Goal: Task Accomplishment & Management: Use online tool/utility

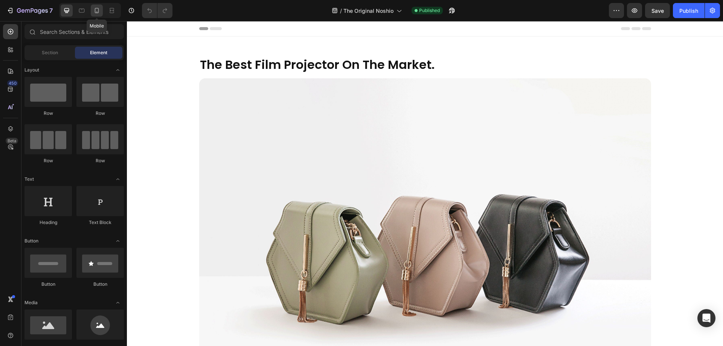
click at [98, 11] on icon at bounding box center [97, 10] width 4 height 5
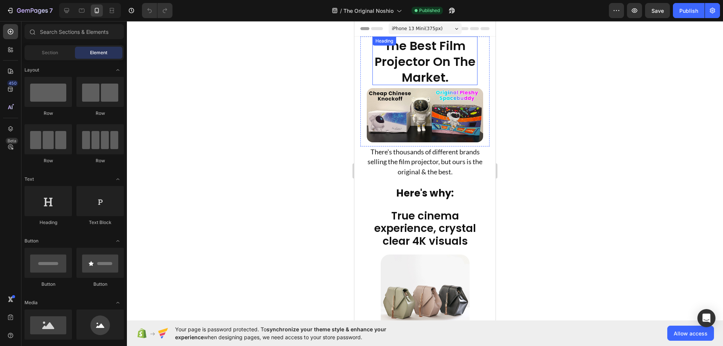
click at [421, 100] on img at bounding box center [425, 115] width 116 height 54
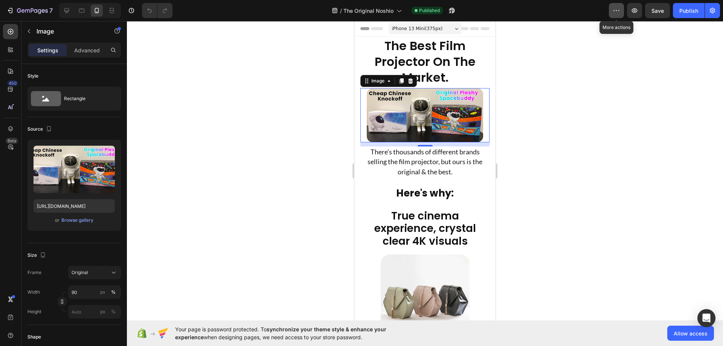
click at [622, 11] on button "button" at bounding box center [616, 10] width 15 height 15
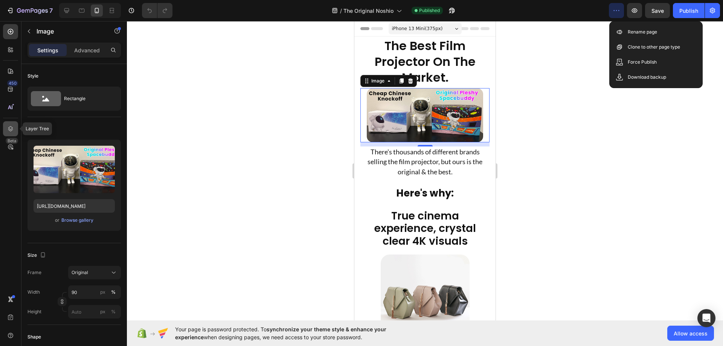
click at [12, 128] on icon at bounding box center [10, 128] width 5 height 5
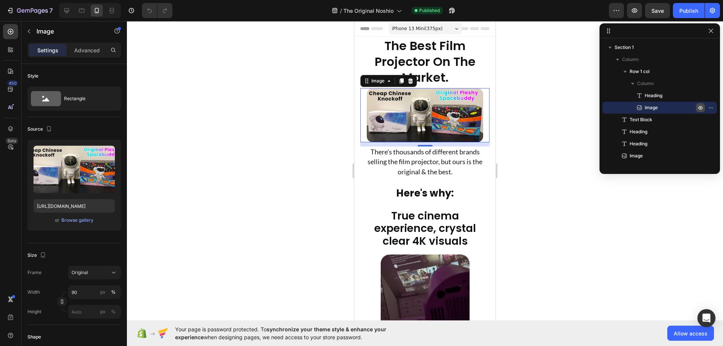
click at [699, 108] on icon "button" at bounding box center [700, 108] width 6 height 6
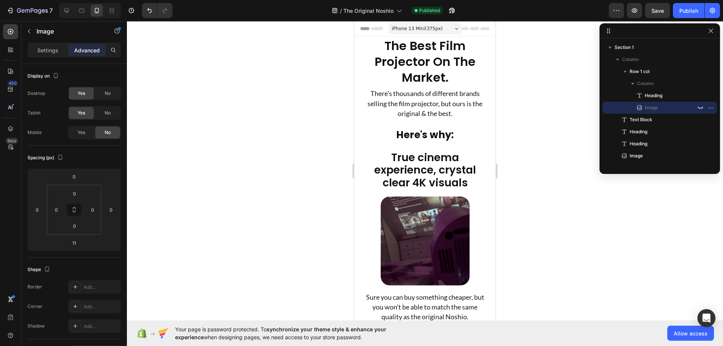
click at [550, 79] on div at bounding box center [425, 183] width 596 height 325
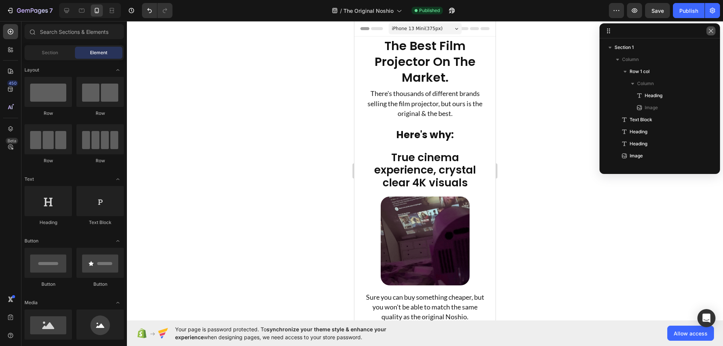
click at [712, 30] on icon "button" at bounding box center [710, 31] width 4 height 4
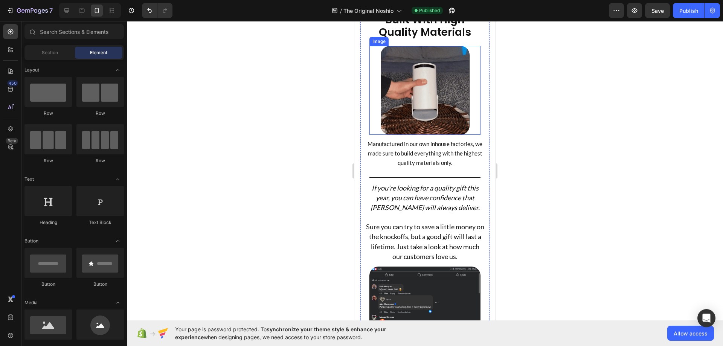
scroll to position [565, 0]
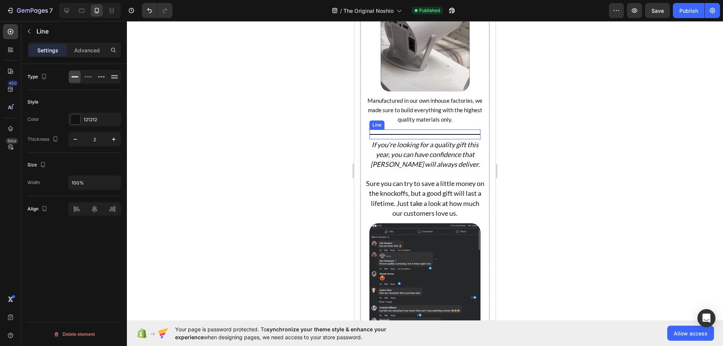
click at [439, 130] on div "Title Line" at bounding box center [424, 135] width 111 height 10
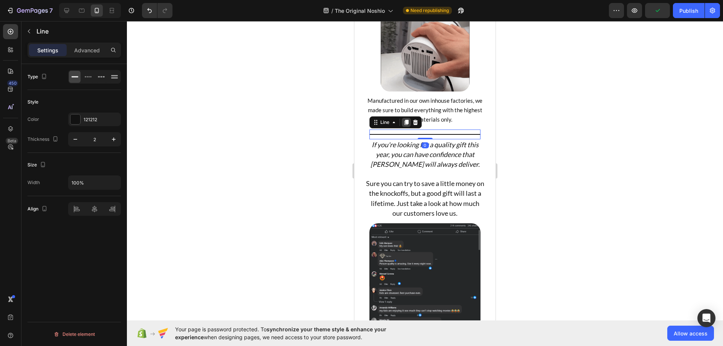
click at [402, 118] on div at bounding box center [406, 122] width 9 height 9
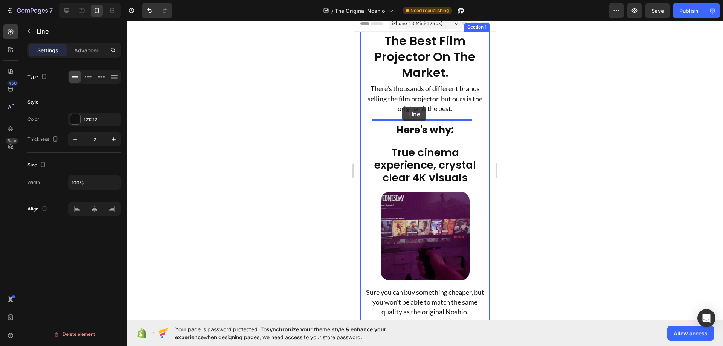
scroll to position [0, 0]
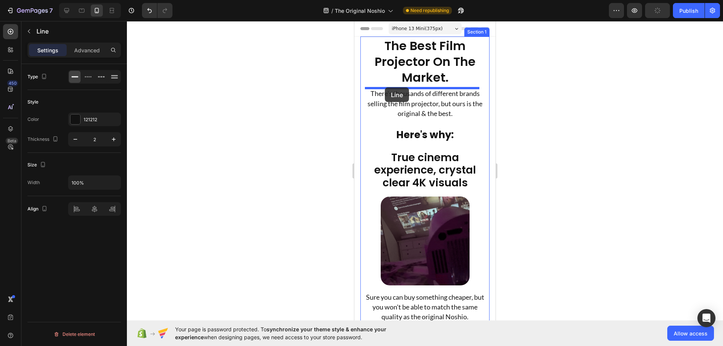
drag, startPoint x: 374, startPoint y: 119, endPoint x: 385, endPoint y: 87, distance: 33.5
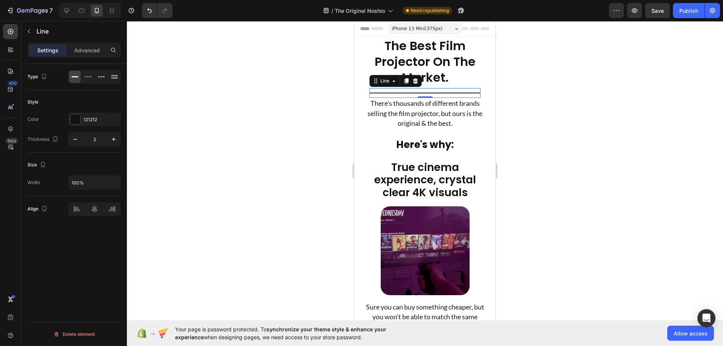
click at [539, 91] on div at bounding box center [425, 183] width 596 height 325
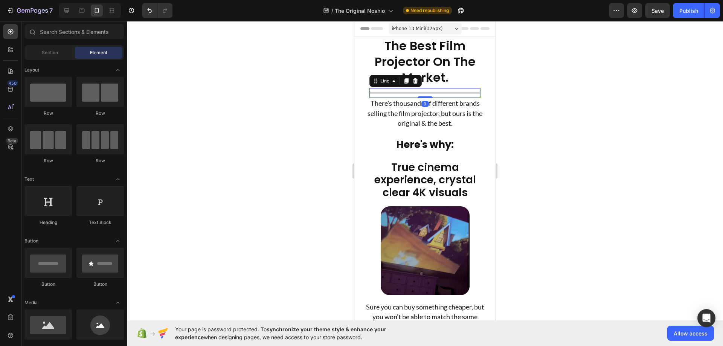
click at [433, 95] on div "Title Line 0" at bounding box center [424, 93] width 111 height 10
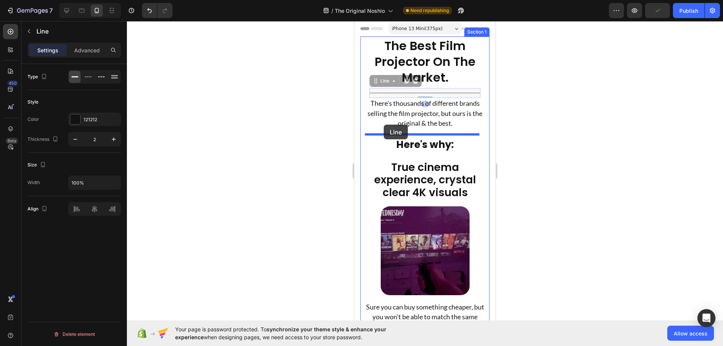
drag, startPoint x: 375, startPoint y: 82, endPoint x: 384, endPoint y: 125, distance: 43.7
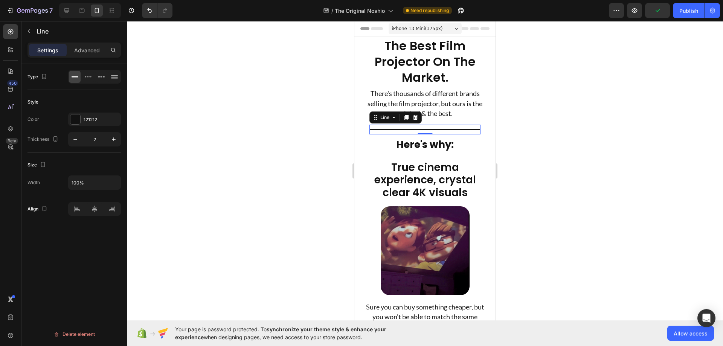
click at [542, 113] on div at bounding box center [425, 183] width 596 height 325
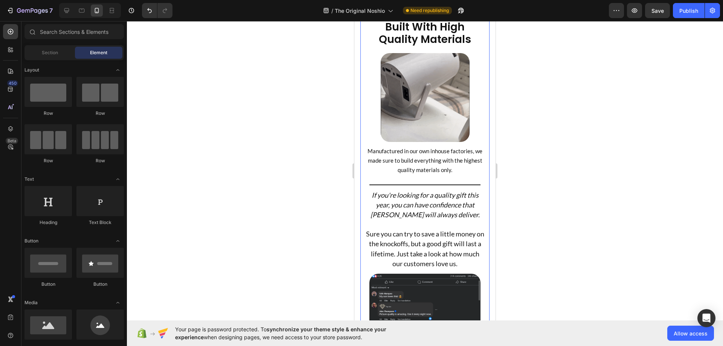
scroll to position [527, 0]
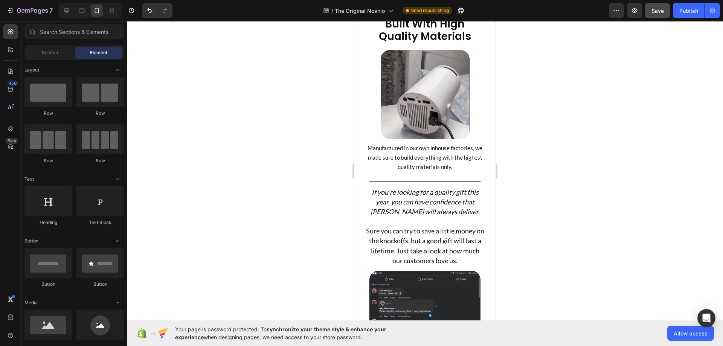
click at [658, 16] on button "Save" at bounding box center [657, 10] width 25 height 15
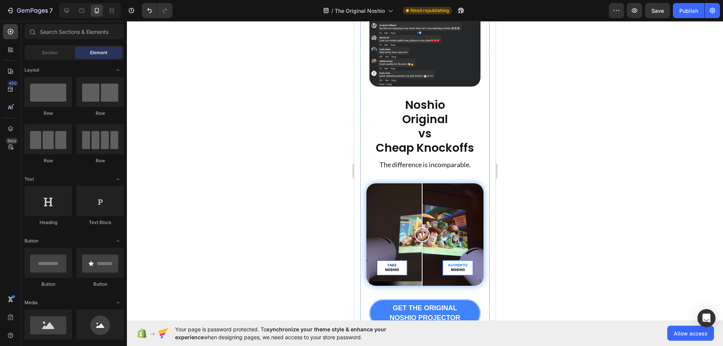
scroll to position [866, 0]
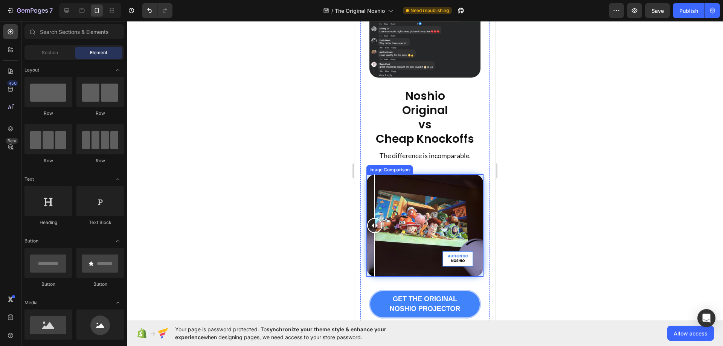
drag, startPoint x: 421, startPoint y: 202, endPoint x: 379, endPoint y: 198, distance: 42.3
click at [366, 201] on div at bounding box center [424, 225] width 117 height 102
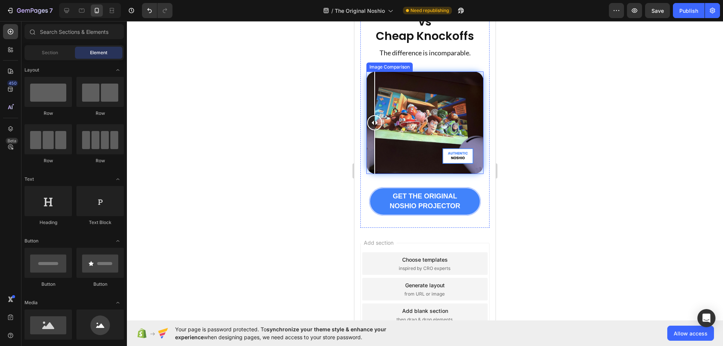
scroll to position [979, 0]
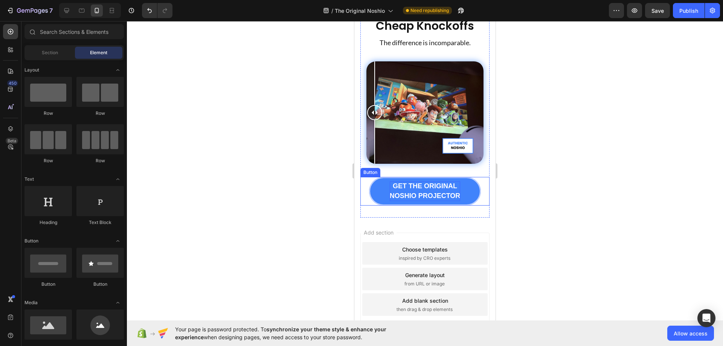
click at [448, 182] on strong "GET THE ORIGINAL" at bounding box center [425, 186] width 64 height 8
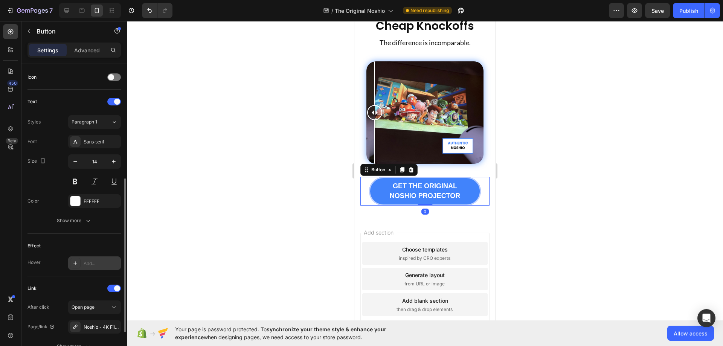
scroll to position [295, 0]
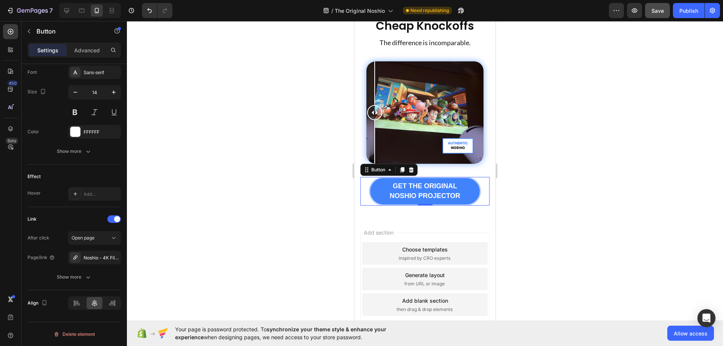
click at [661, 14] on div "Save" at bounding box center [657, 11] width 12 height 8
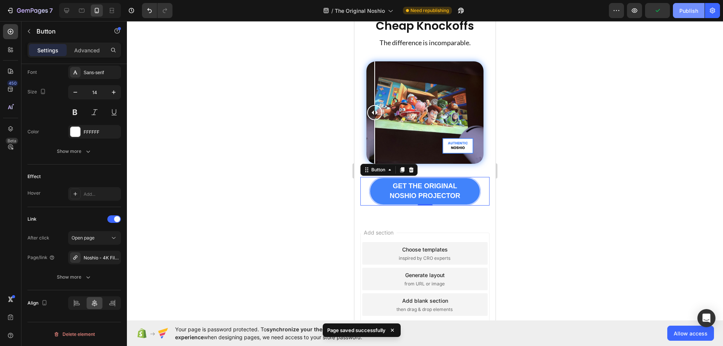
click at [683, 11] on div "Publish" at bounding box center [688, 11] width 19 height 8
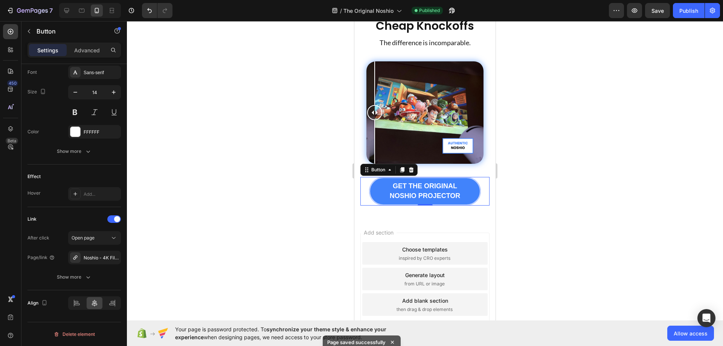
click at [523, 108] on div at bounding box center [425, 183] width 596 height 325
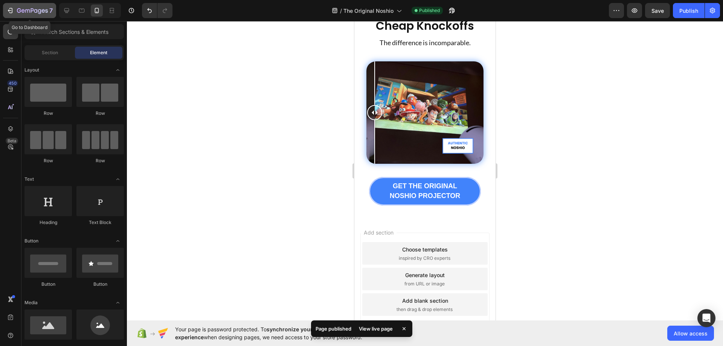
click at [10, 15] on button "7" at bounding box center [29, 10] width 53 height 15
